Goal: Information Seeking & Learning: Learn about a topic

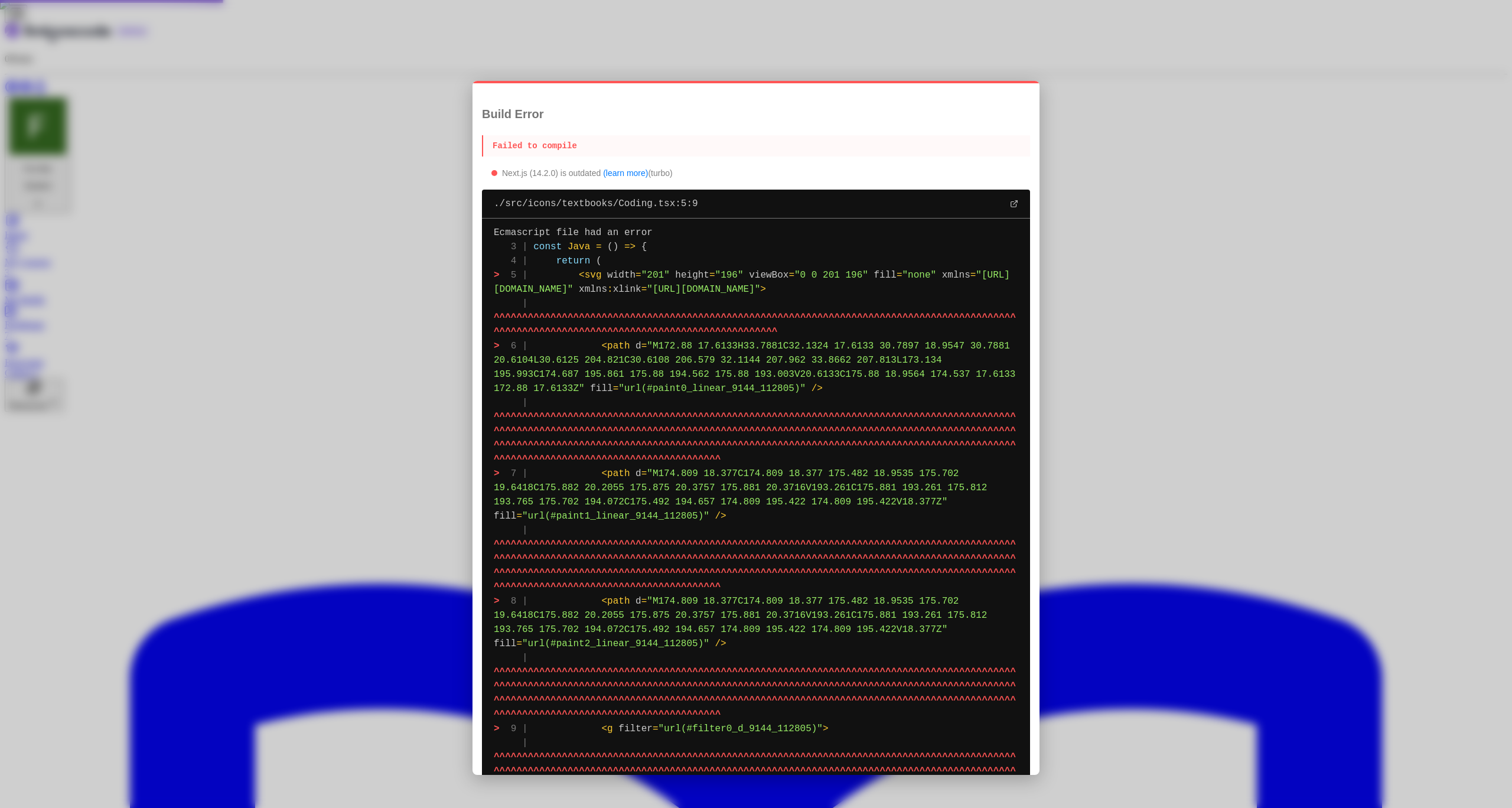
click at [600, 261] on span "(" at bounding box center [596, 261] width 11 height 11
click at [884, 202] on icon at bounding box center [1014, 203] width 8 height 8
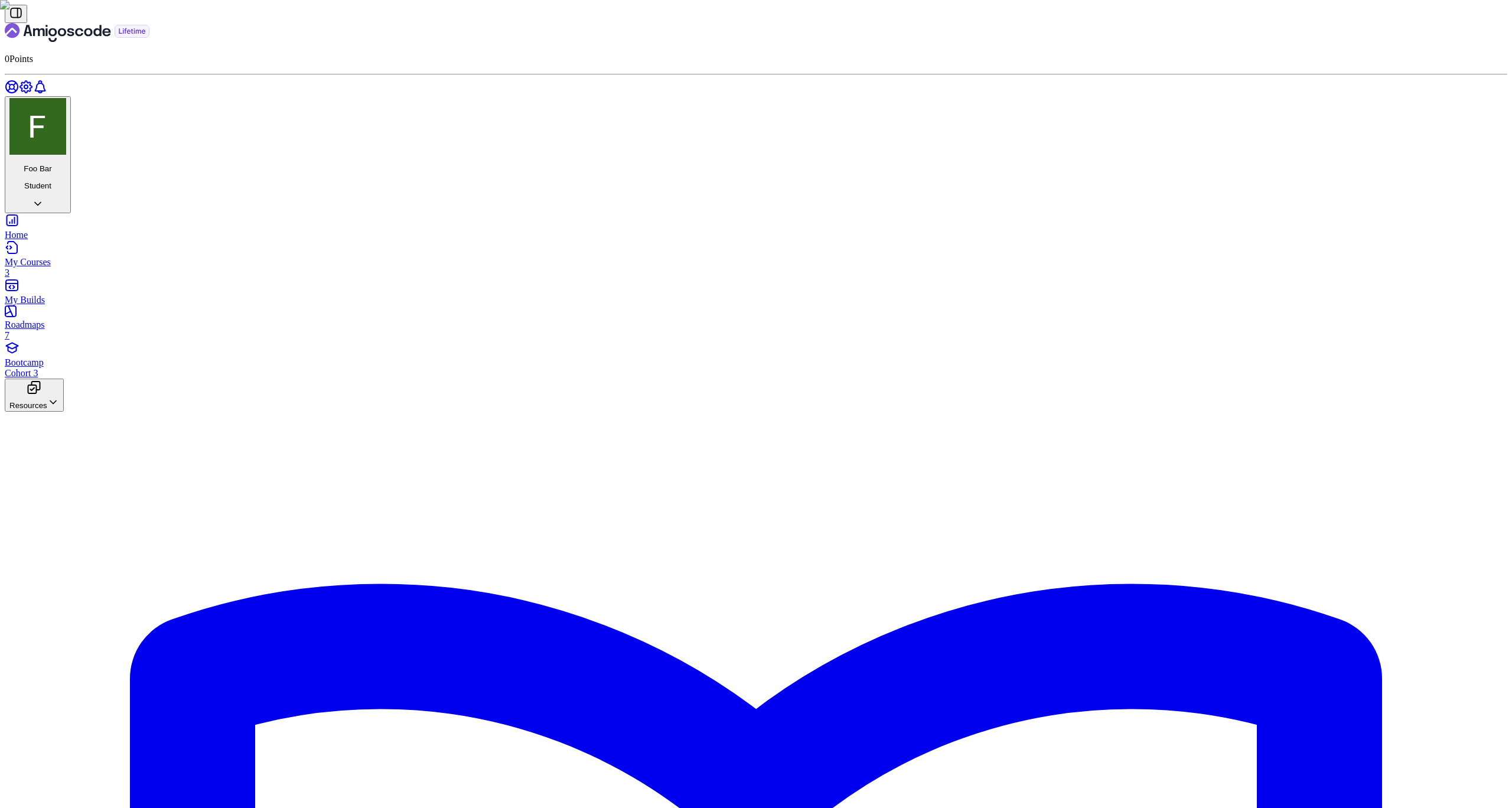
drag, startPoint x: 336, startPoint y: 116, endPoint x: 433, endPoint y: 123, distance: 97.3
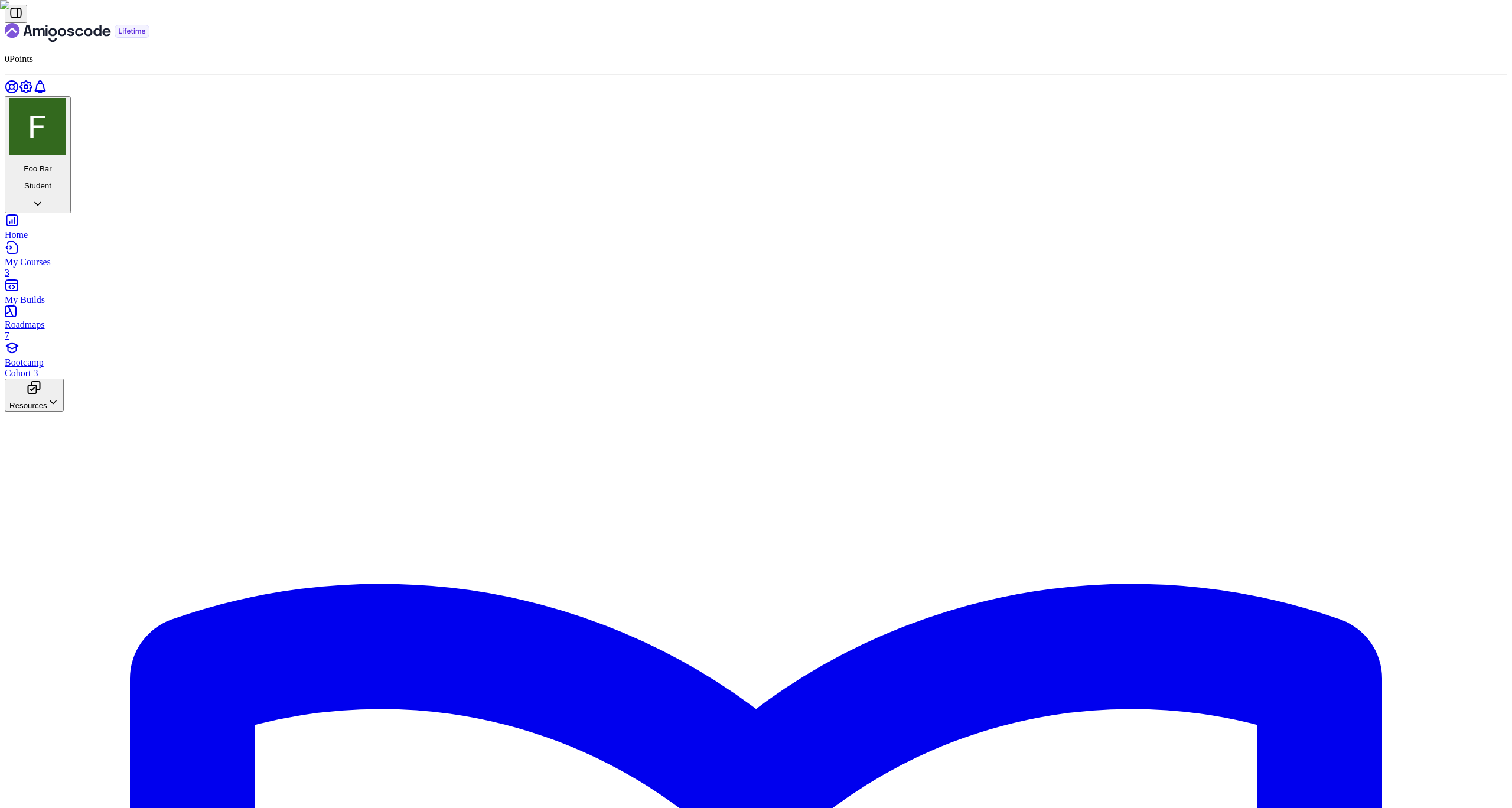
drag, startPoint x: 815, startPoint y: 108, endPoint x: 583, endPoint y: 82, distance: 233.5
drag, startPoint x: 537, startPoint y: 84, endPoint x: 803, endPoint y: 107, distance: 267.0
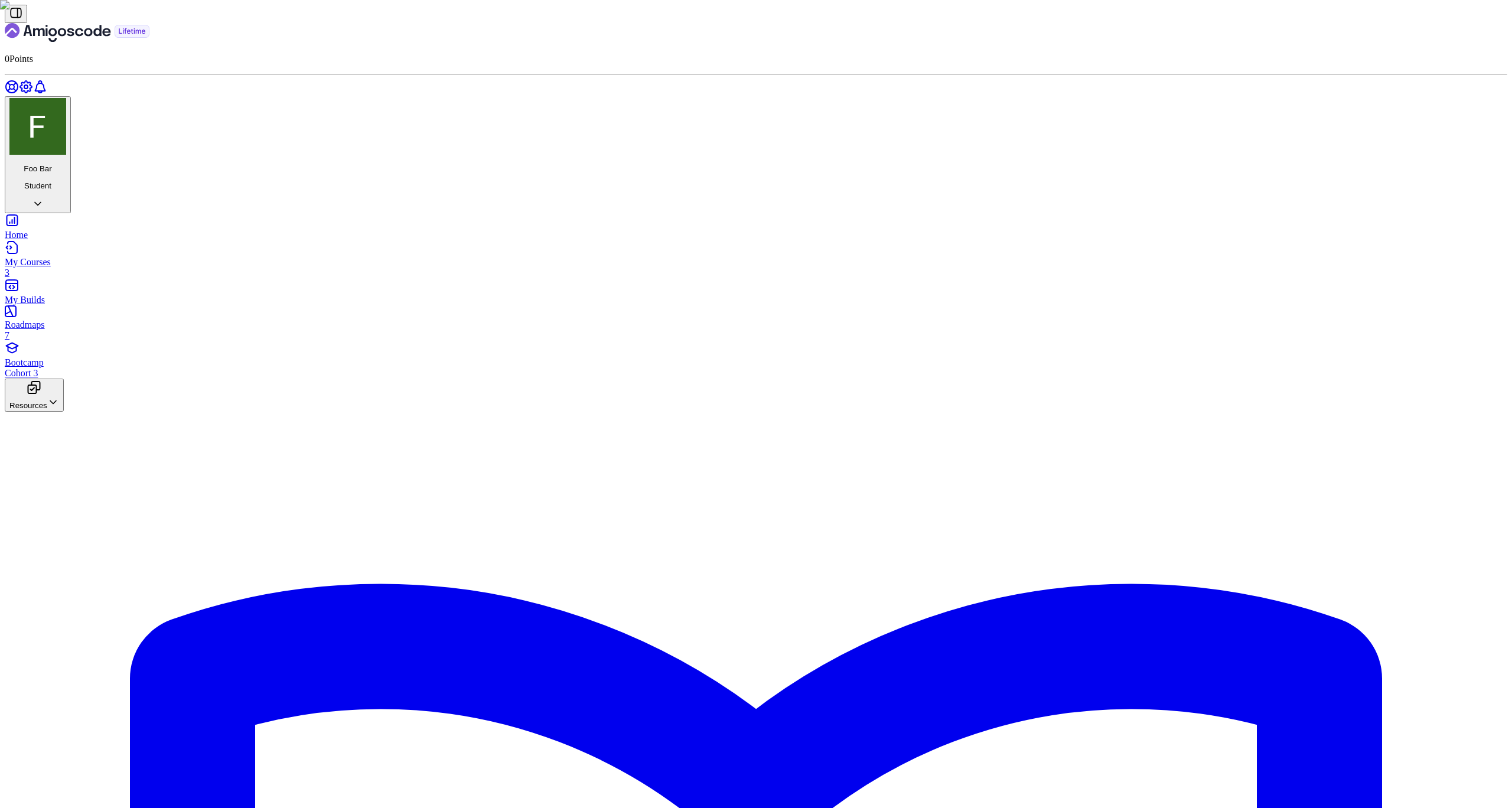
click at [59, 257] on div "My Courses 3" at bounding box center [756, 268] width 1503 height 21
click at [84, 295] on div "My Builds" at bounding box center [756, 300] width 1503 height 11
click at [74, 257] on div "My Courses 3" at bounding box center [756, 268] width 1503 height 21
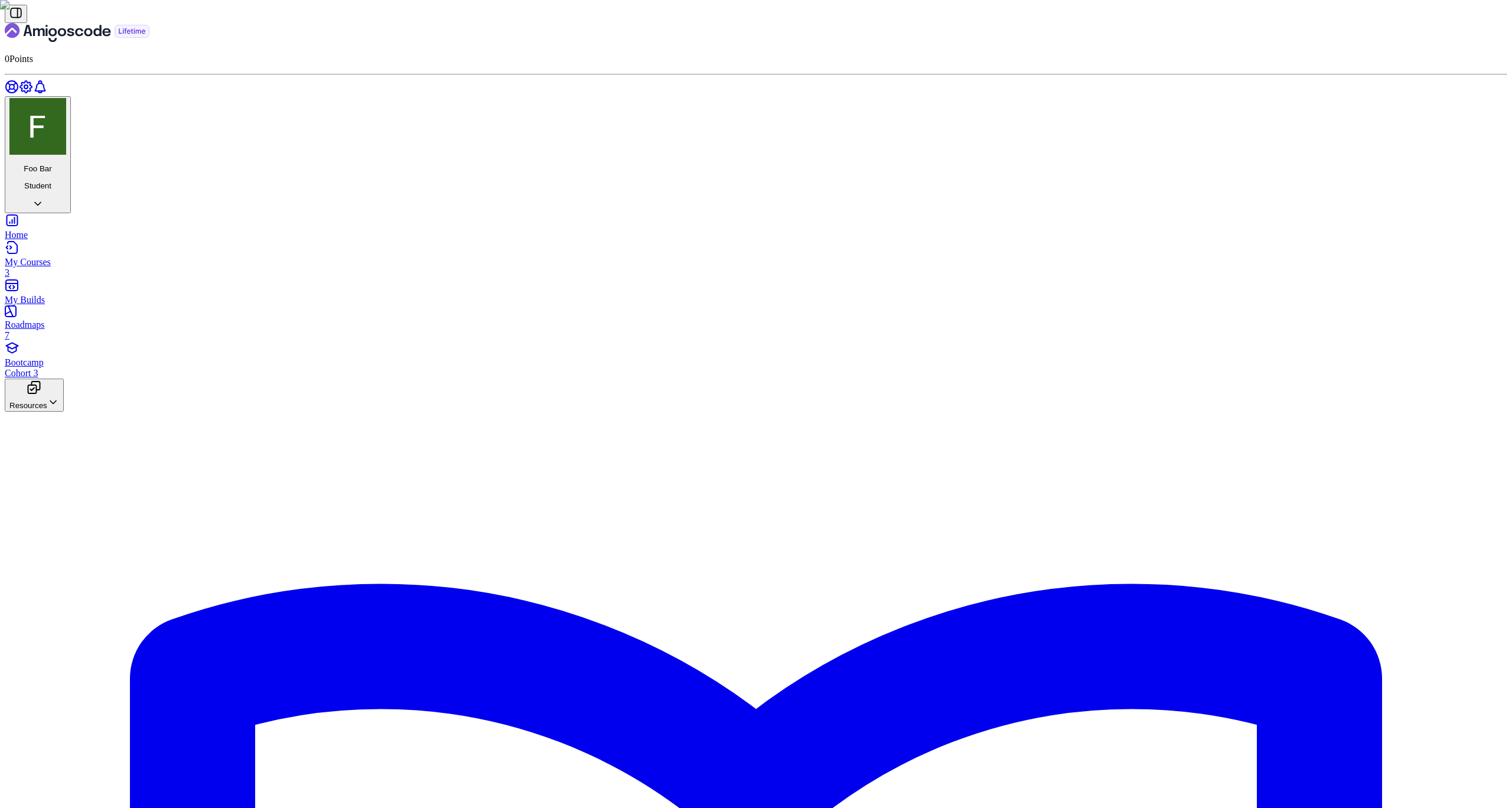
click at [54, 320] on div "Roadmaps 7" at bounding box center [756, 330] width 1503 height 21
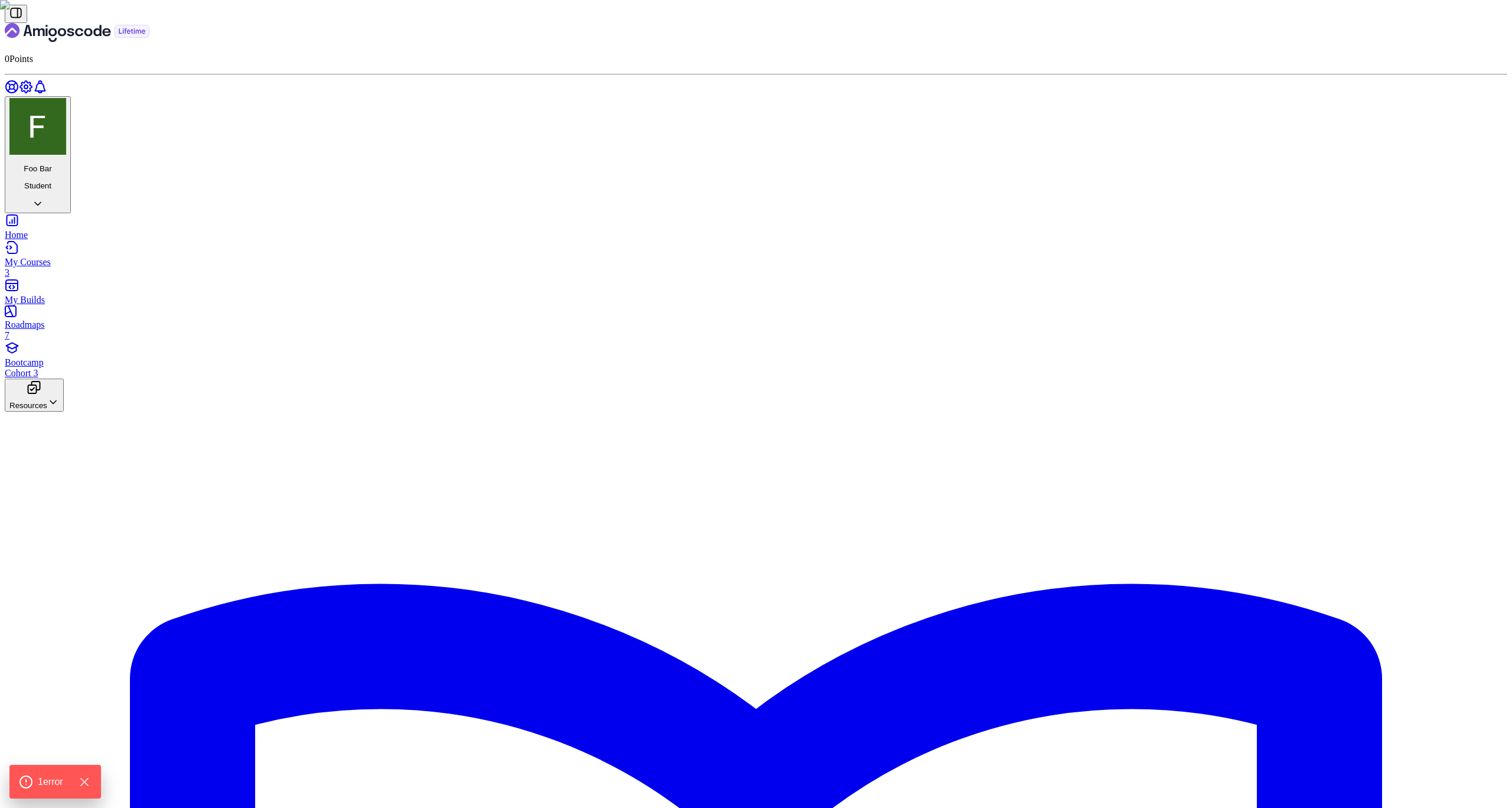
drag, startPoint x: 914, startPoint y: 265, endPoint x: 1042, endPoint y: 261, distance: 128.1
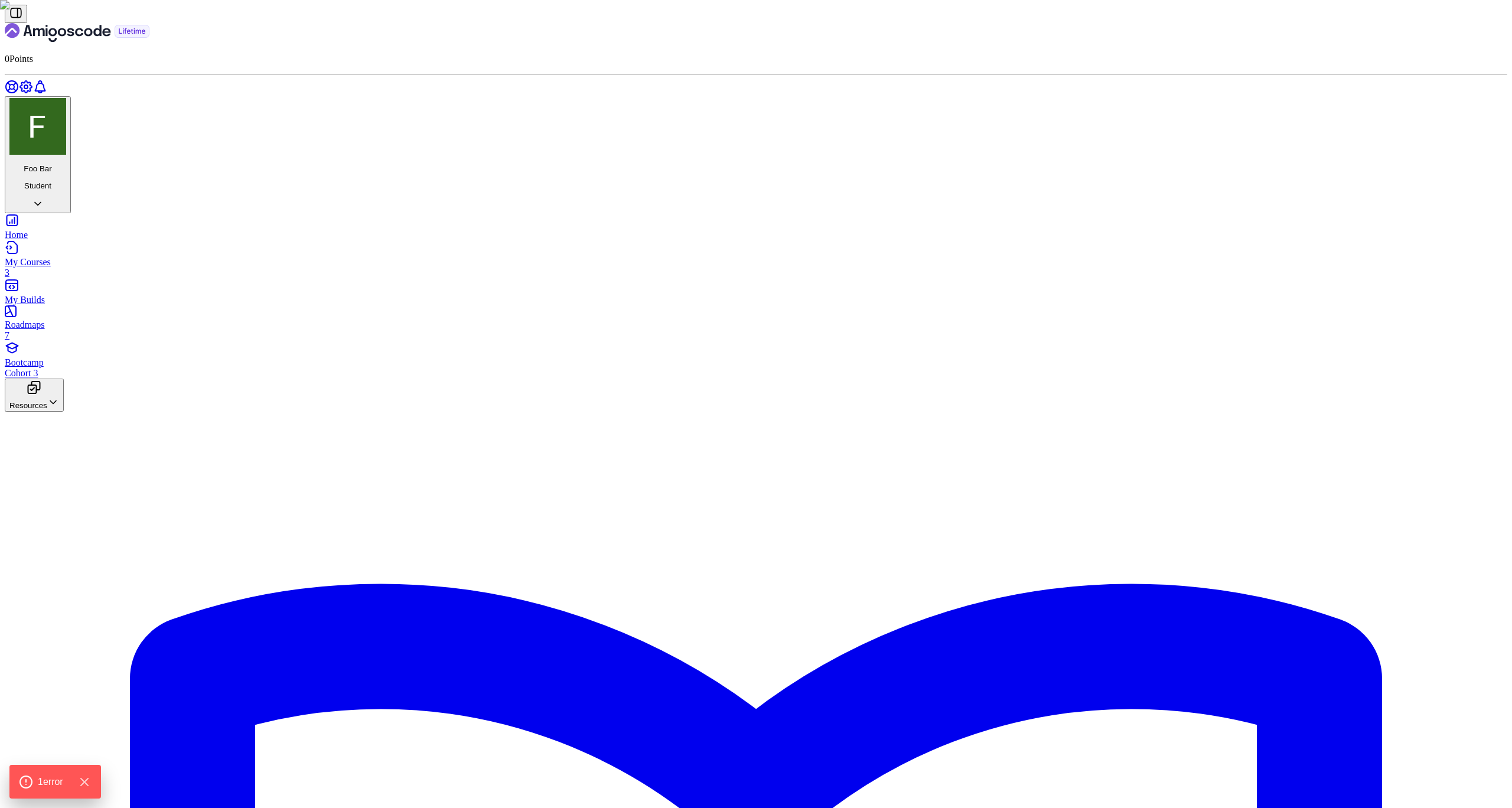
drag, startPoint x: 722, startPoint y: 357, endPoint x: 935, endPoint y: 359, distance: 213.0
drag, startPoint x: 735, startPoint y: 366, endPoint x: 881, endPoint y: 368, distance: 146.0
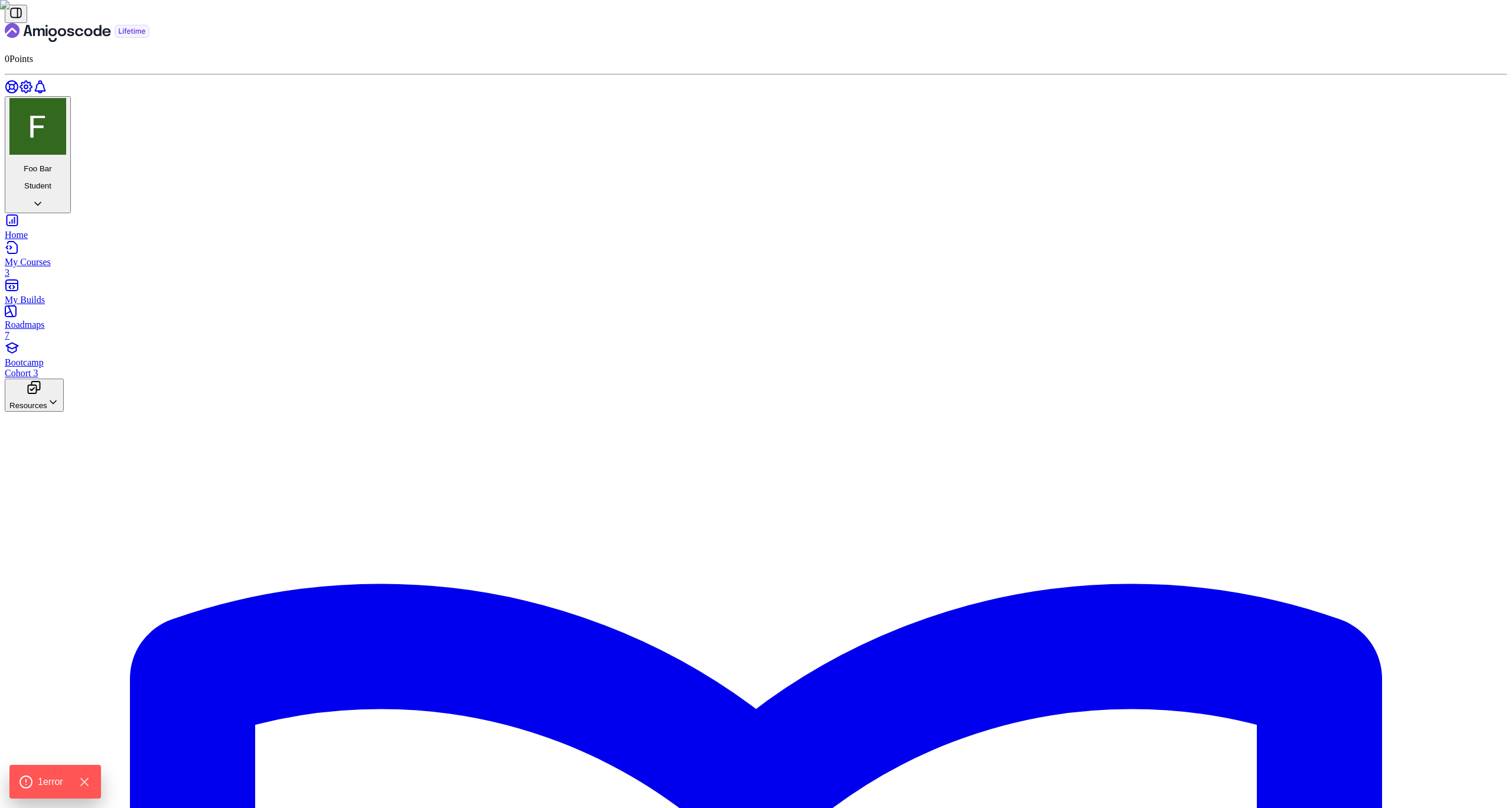
drag, startPoint x: 831, startPoint y: 373, endPoint x: 720, endPoint y: 373, distance: 111.0
drag, startPoint x: 730, startPoint y: 570, endPoint x: 848, endPoint y: 586, distance: 119.1
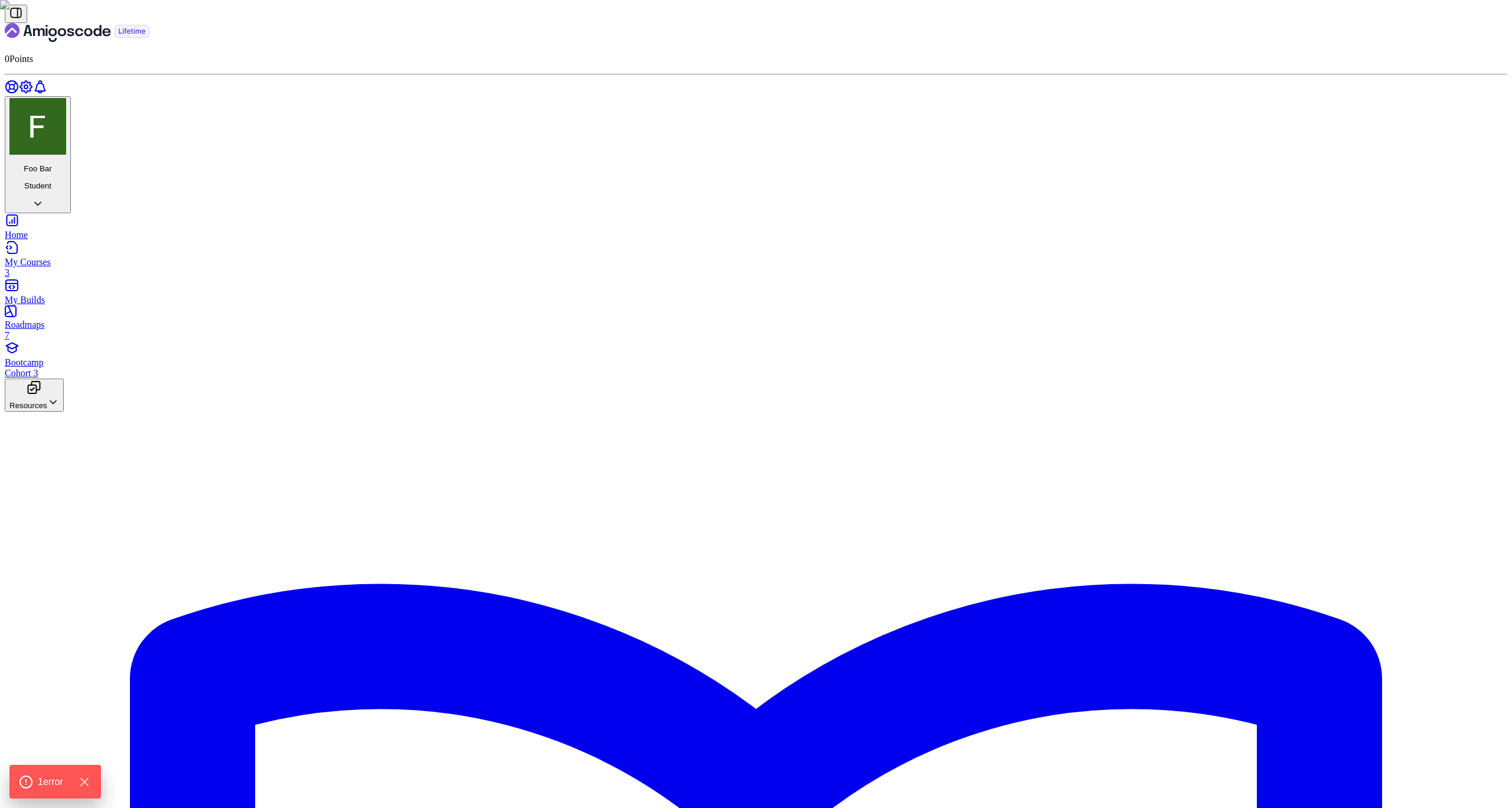
drag, startPoint x: 995, startPoint y: 593, endPoint x: 710, endPoint y: 555, distance: 287.5
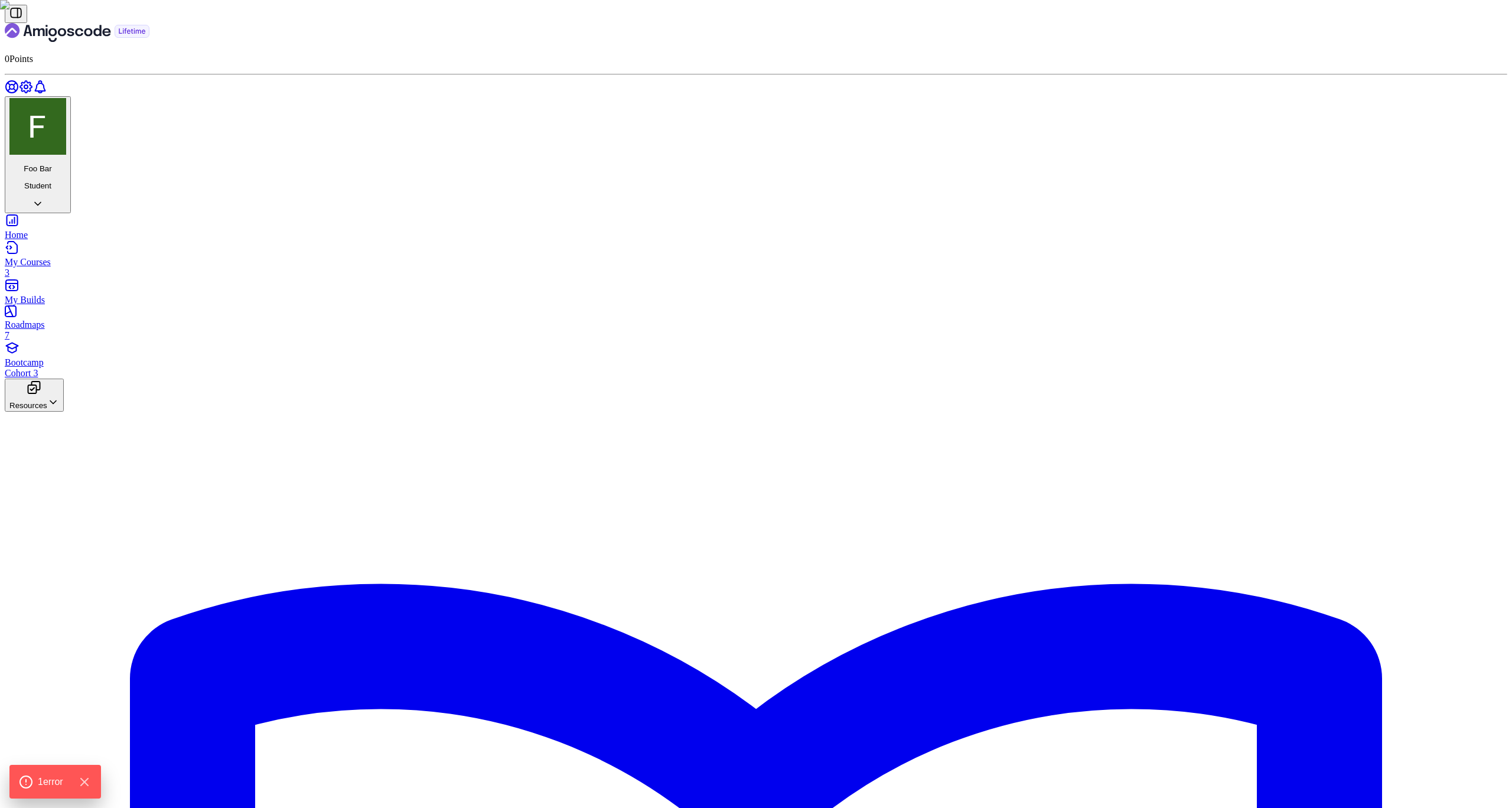
scroll to position [617, 0]
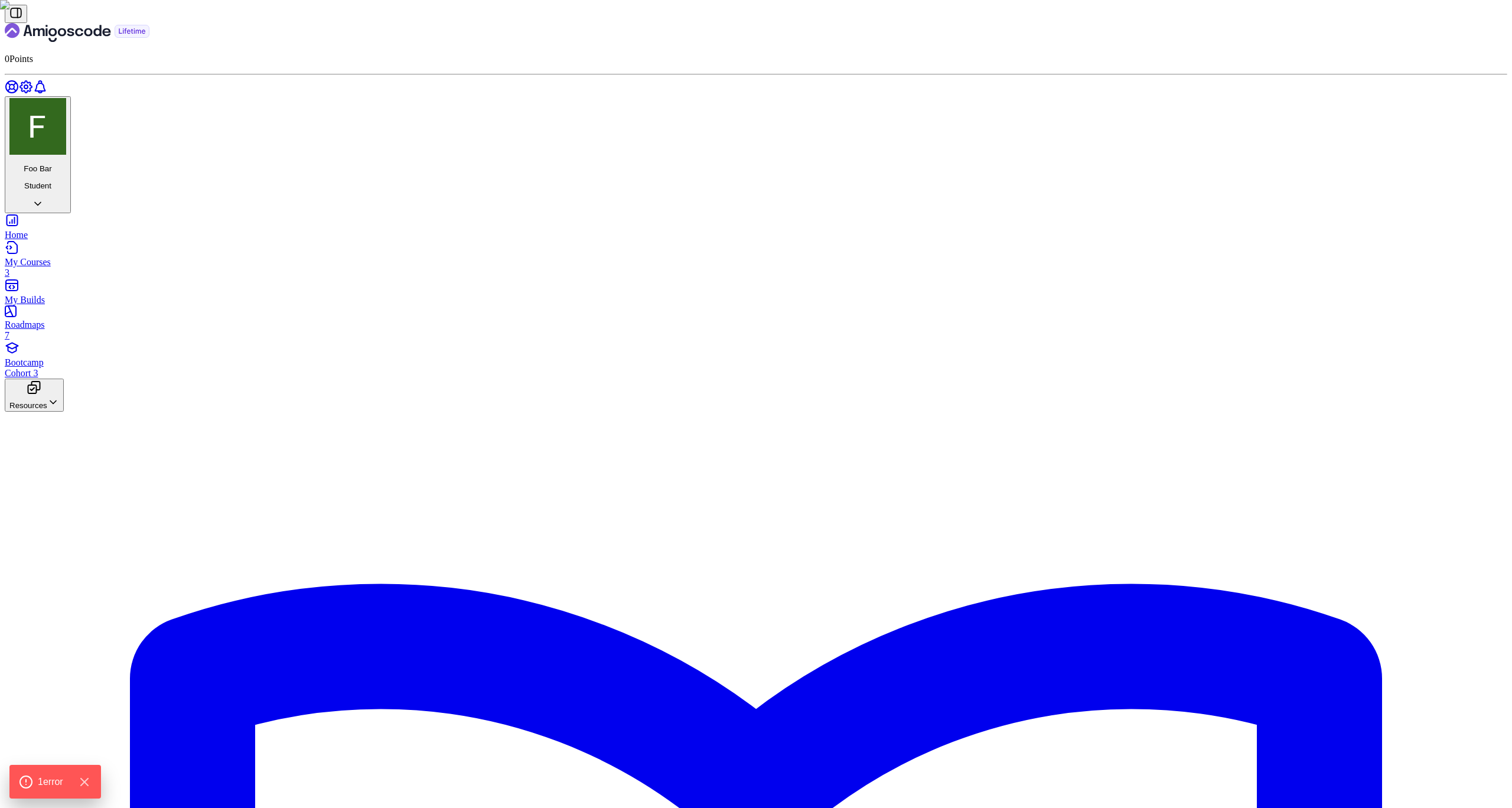
scroll to position [1345, 0]
